Goal: Task Accomplishment & Management: Manage account settings

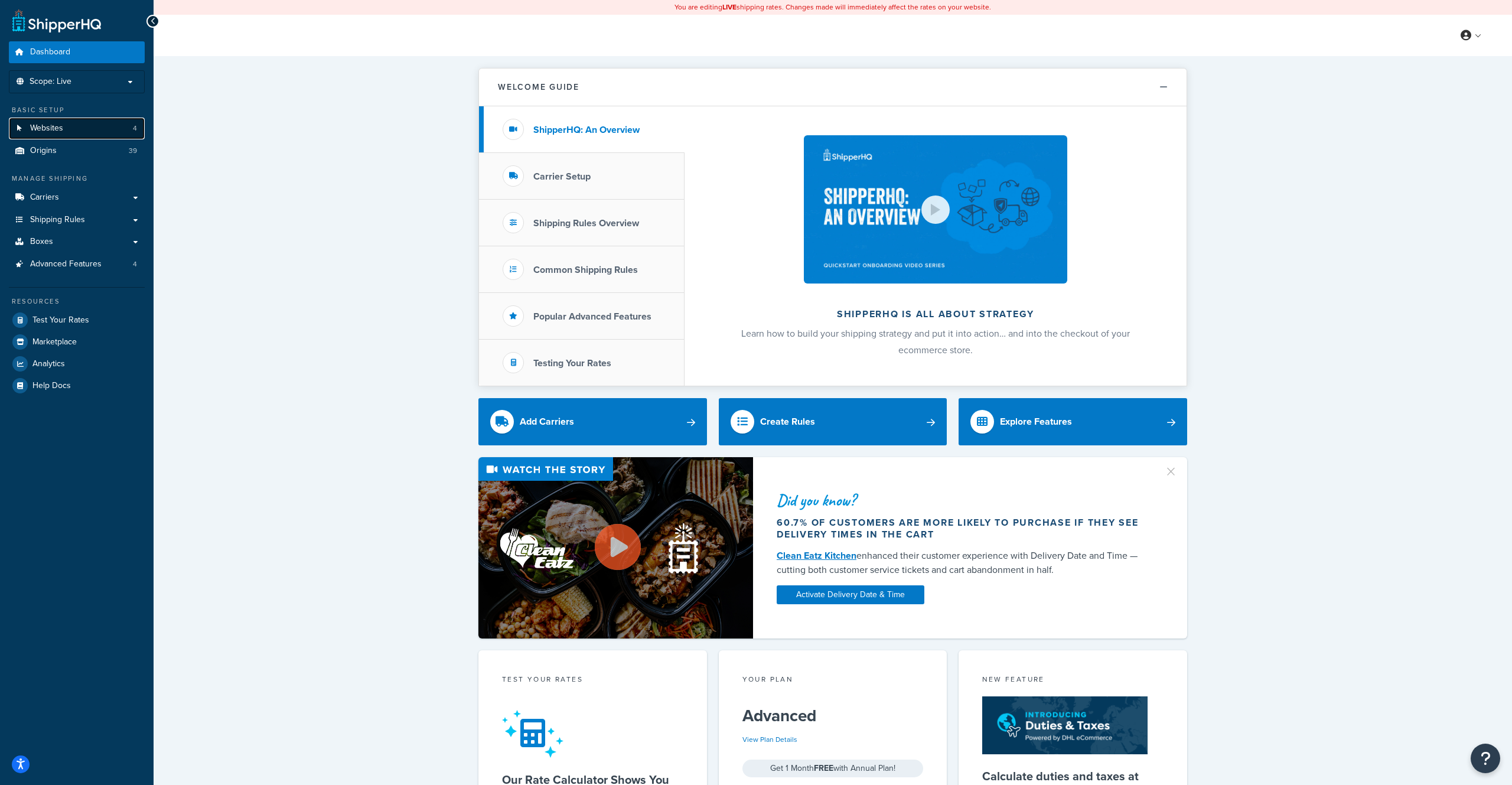
click at [112, 128] on link "Websites 4" at bounding box center [77, 128] width 136 height 22
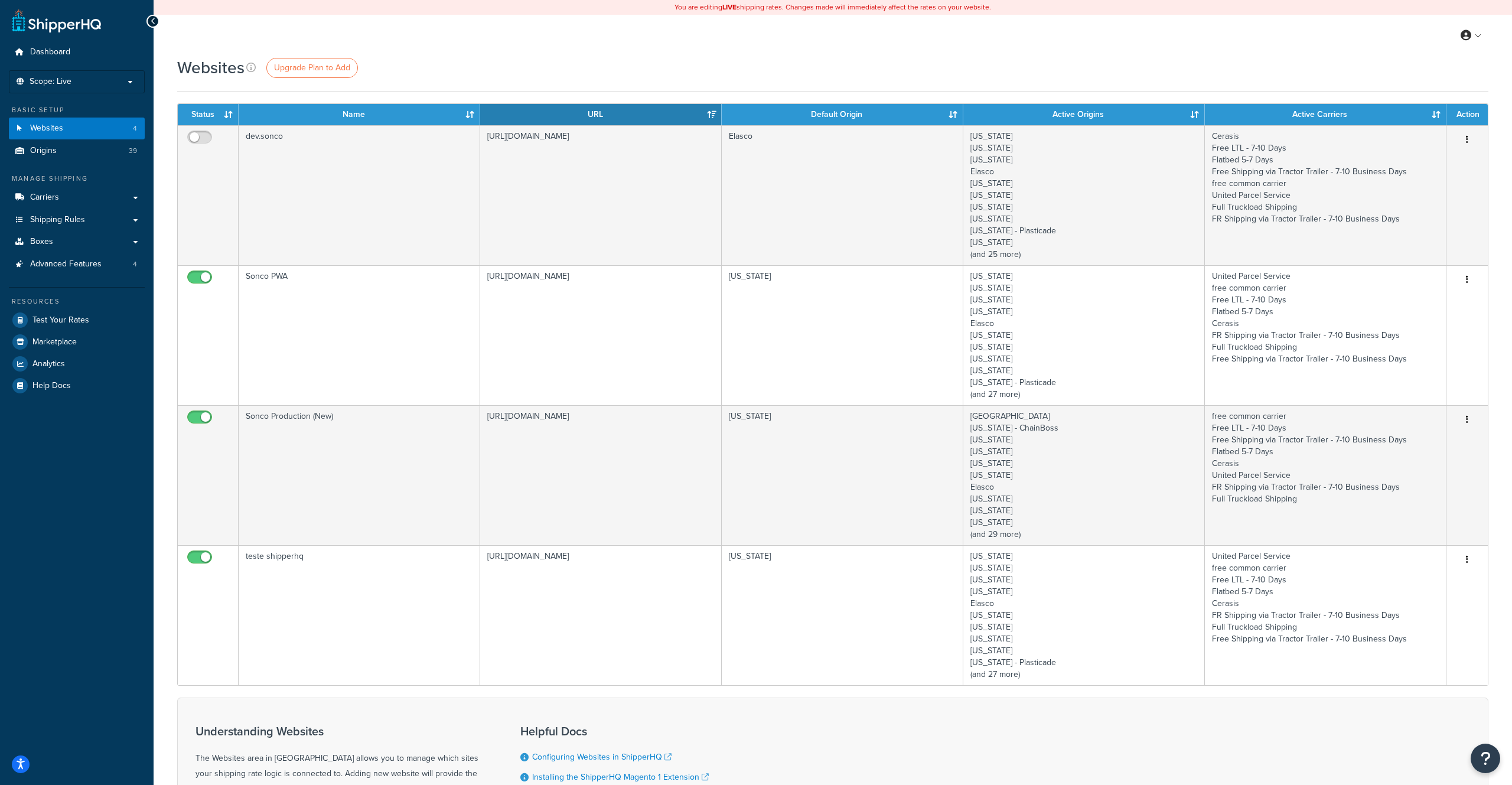
click at [1107, 73] on div "Websites Upgrade Plan to Add" at bounding box center [833, 68] width 1312 height 23
click at [103, 151] on link "Origins 39" at bounding box center [77, 151] width 136 height 22
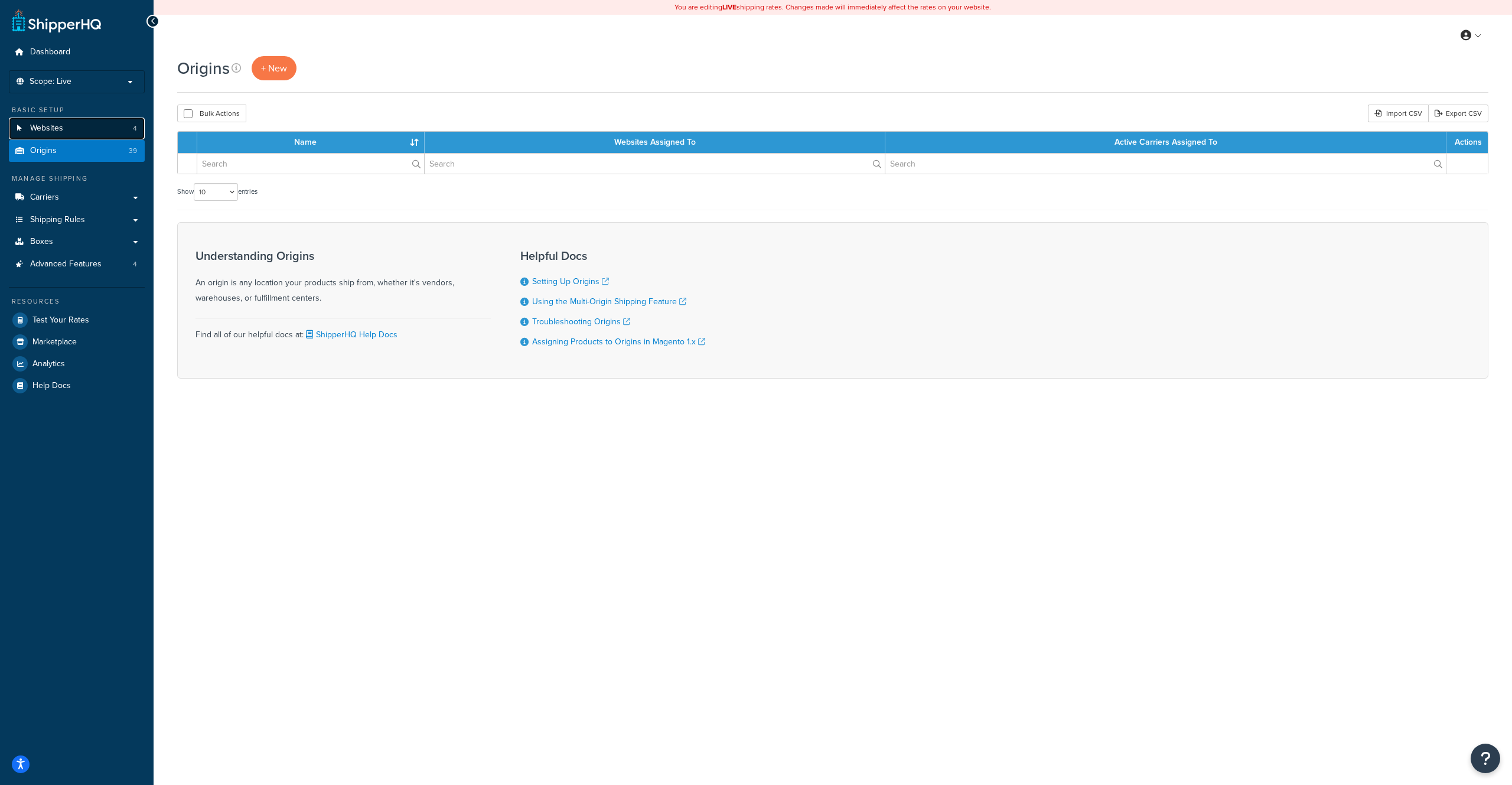
click at [87, 130] on link "Websites 4" at bounding box center [77, 128] width 136 height 22
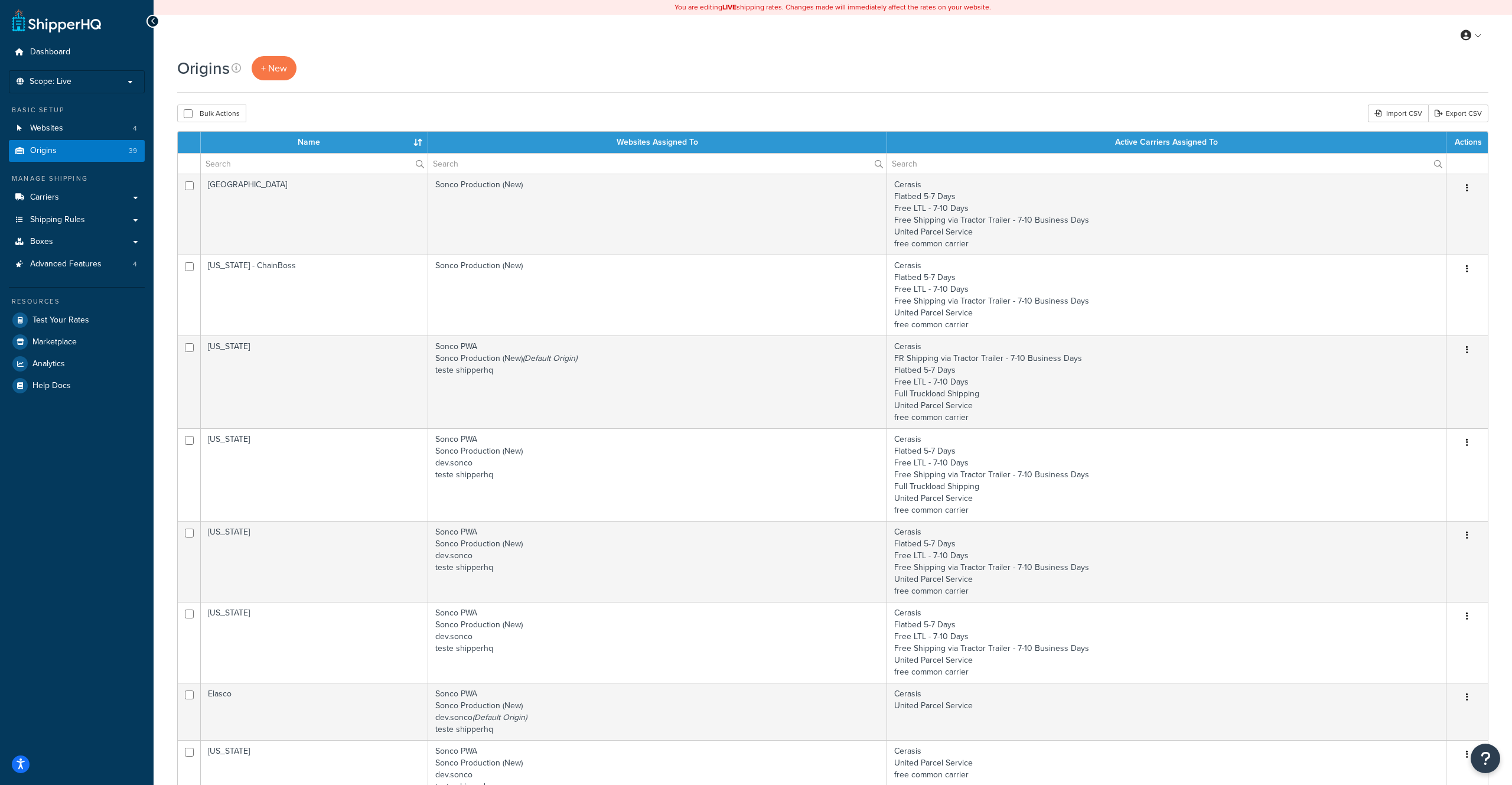
click at [591, 75] on div "Origins + New" at bounding box center [833, 69] width 1312 height 24
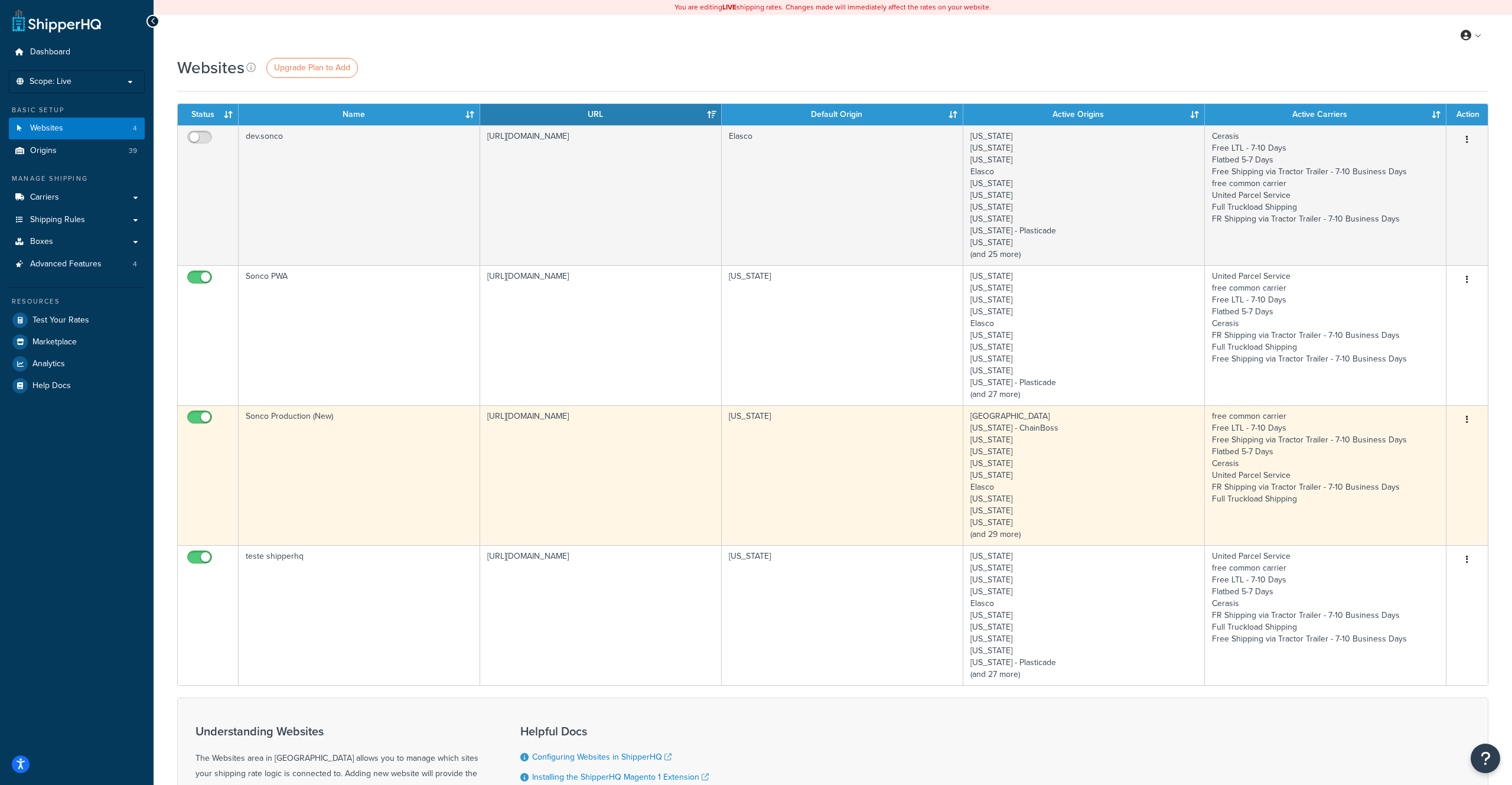
click at [1040, 509] on td "Chicago Illinois - ChainBoss Pennsylvania Texas Indiana Maryland Elasco New Yor…" at bounding box center [1084, 475] width 242 height 140
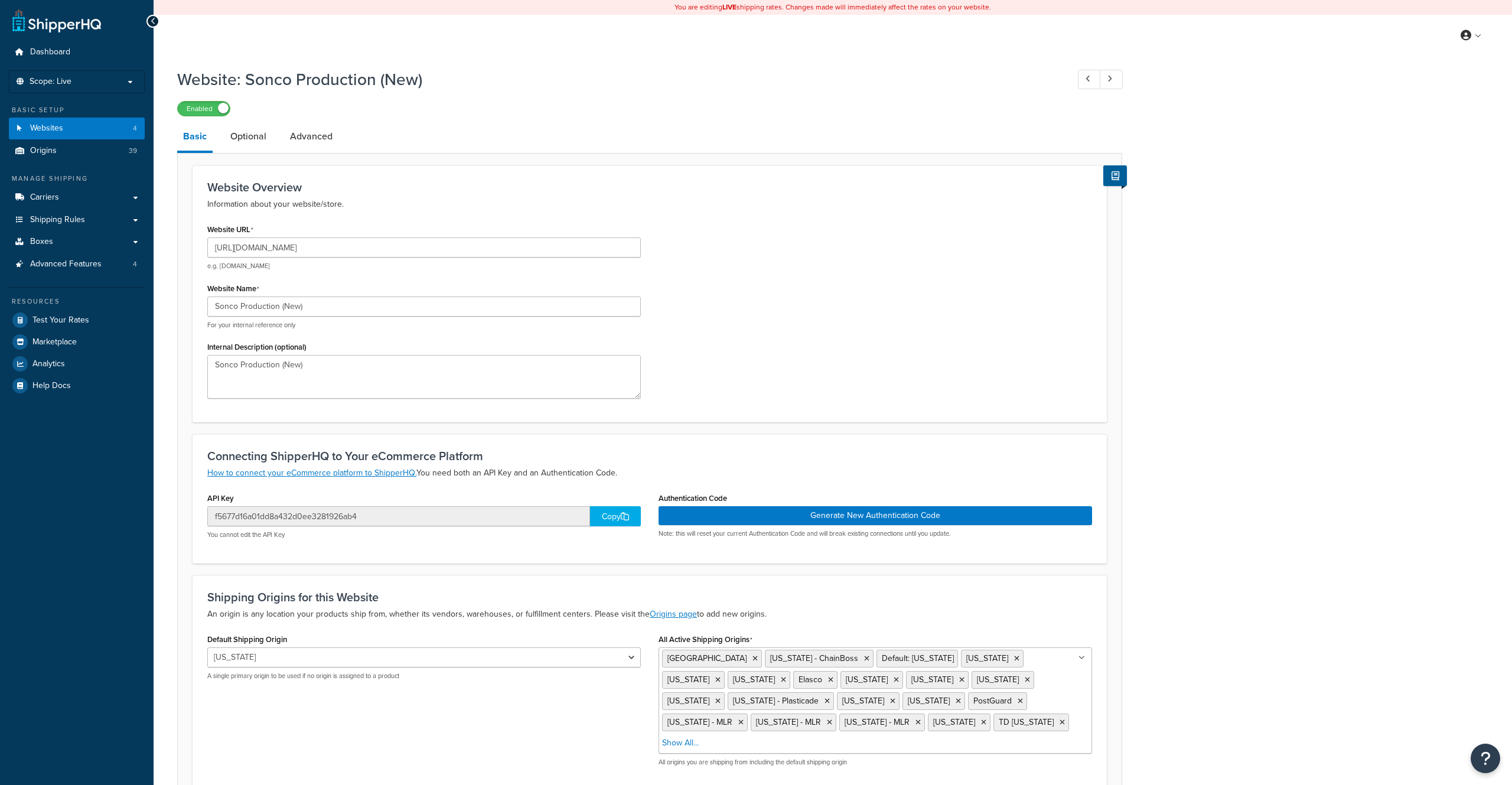
select select "5563"
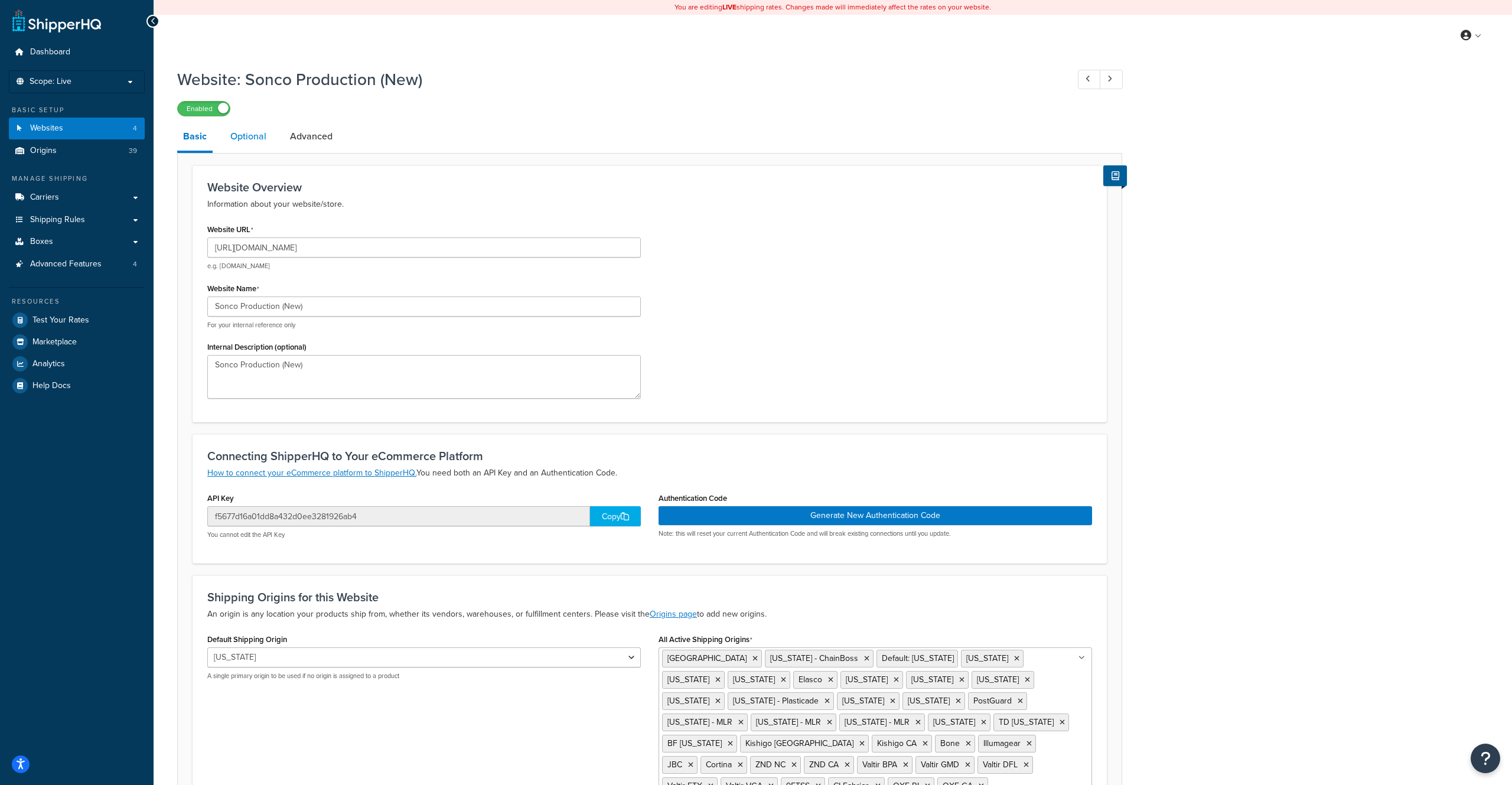
click at [251, 140] on link "Optional" at bounding box center [248, 136] width 48 height 29
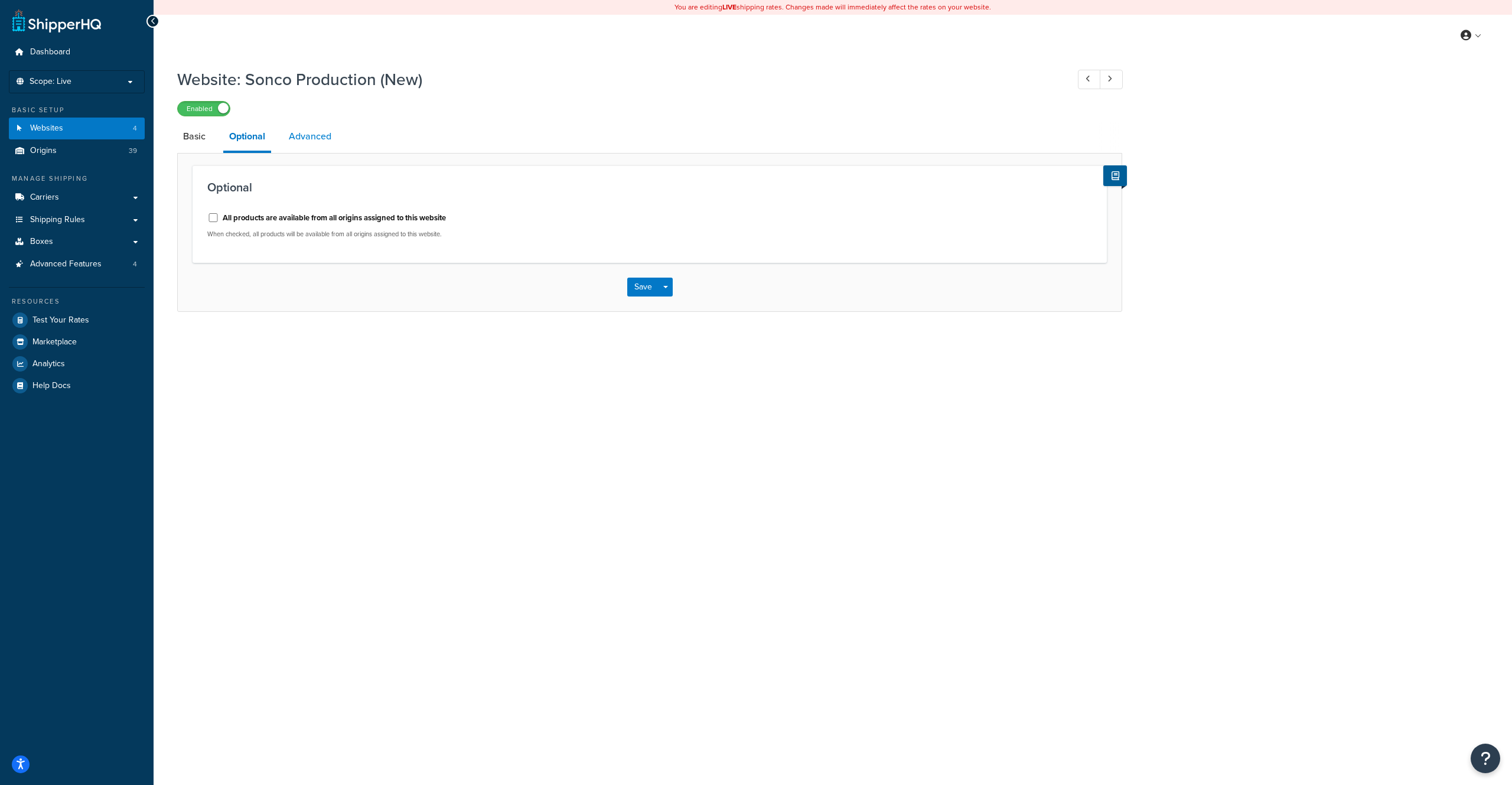
click at [319, 137] on link "Advanced" at bounding box center [310, 136] width 54 height 29
click at [248, 139] on link "Optional" at bounding box center [247, 136] width 48 height 29
click at [208, 141] on link "Basic" at bounding box center [194, 136] width 34 height 29
select select "5563"
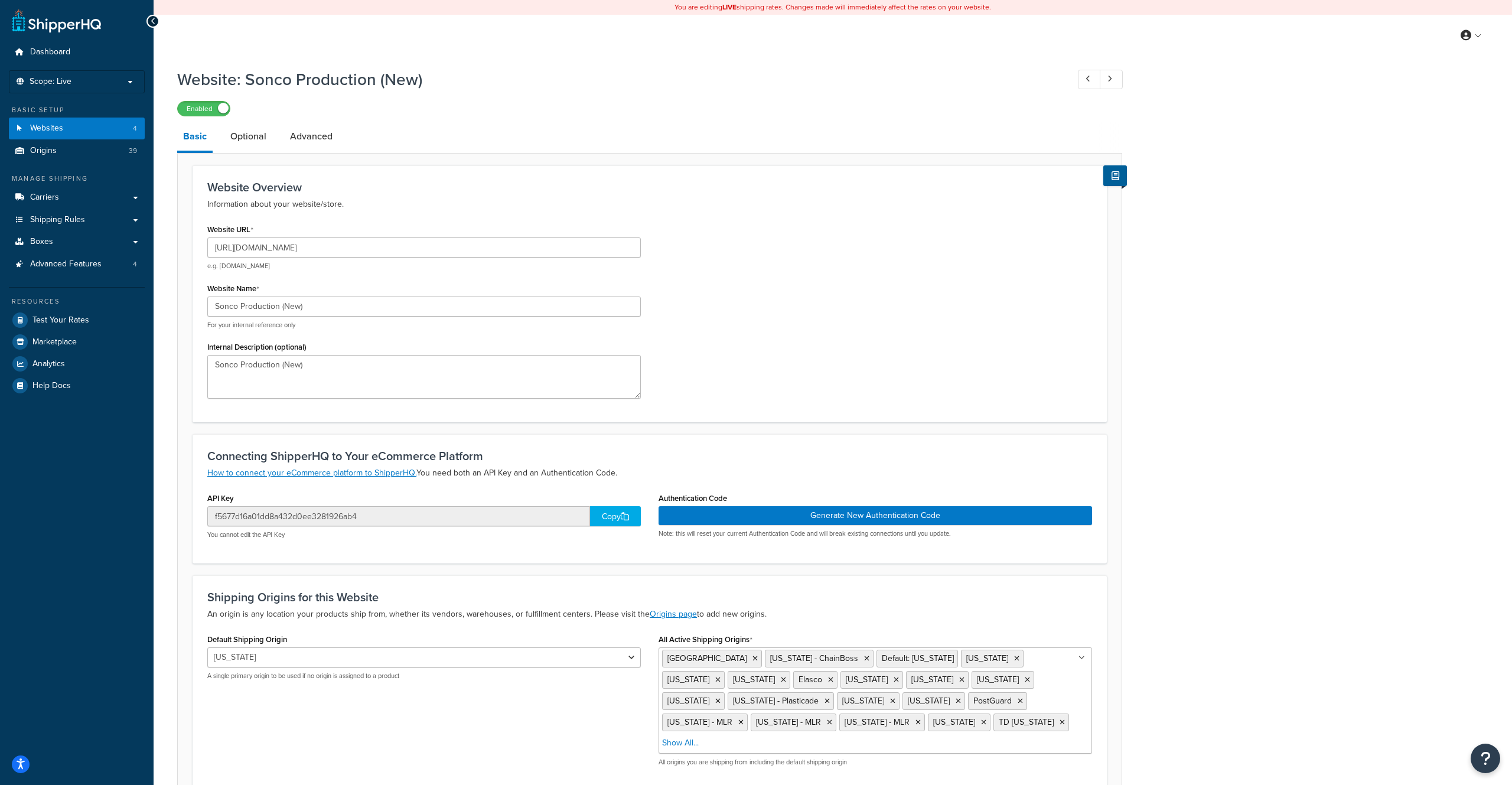
click at [946, 300] on div "Website URL [URL][DOMAIN_NAME] e.g. [DOMAIN_NAME] Website Name Sonco Production…" at bounding box center [649, 314] width 903 height 187
